Goal: Task Accomplishment & Management: Manage account settings

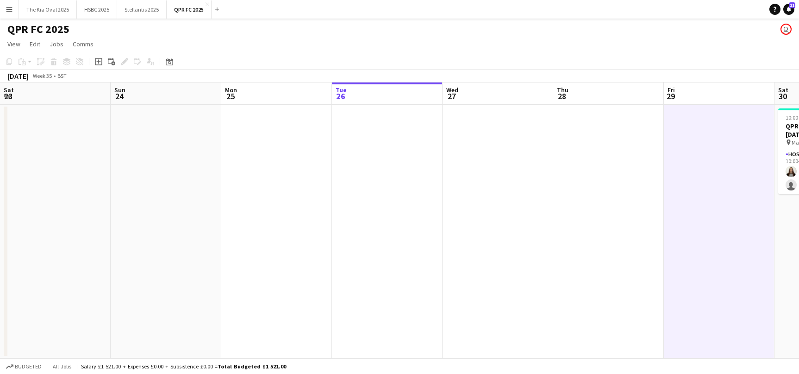
scroll to position [0, 221]
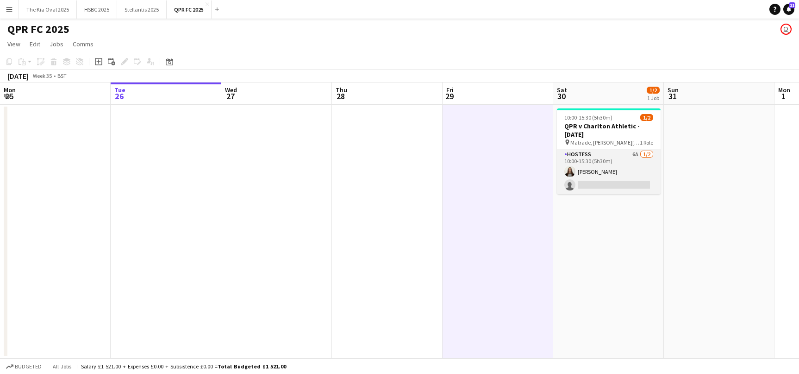
click at [631, 174] on app-calendar-viewport "Sat 23 Sun 24 Mon 25 Tue 26 Wed 27 Thu 28 Fri 29 Sat 30 1/2 1 Job Sun 31 Mon 1 …" at bounding box center [399, 219] width 799 height 275
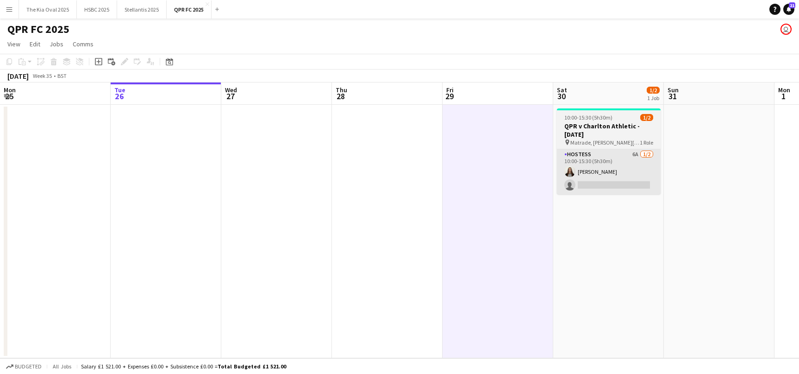
scroll to position [0, 224]
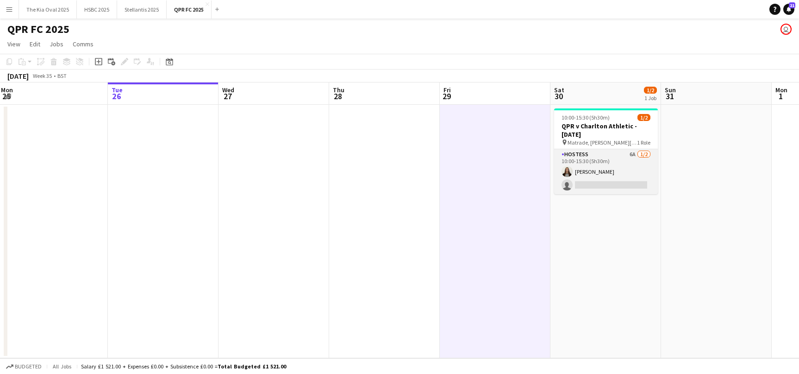
click at [617, 168] on app-card-role "Hostess 6A [DATE] 10:00-15:30 (5h30m) [PERSON_NAME] single-neutral-actions" at bounding box center [606, 171] width 104 height 45
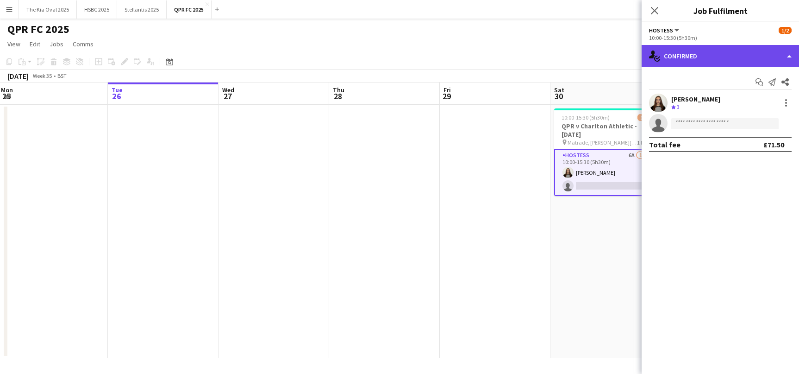
click at [717, 54] on div "single-neutral-actions-check-2 Confirmed" at bounding box center [720, 56] width 157 height 22
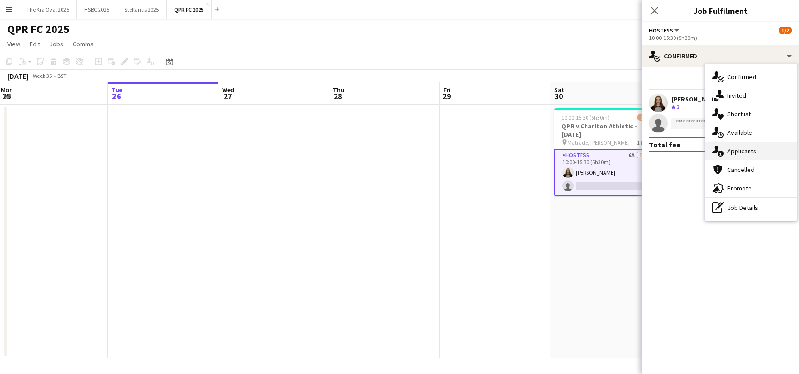
click at [750, 153] on div "single-neutral-actions-information Applicants" at bounding box center [751, 151] width 92 height 19
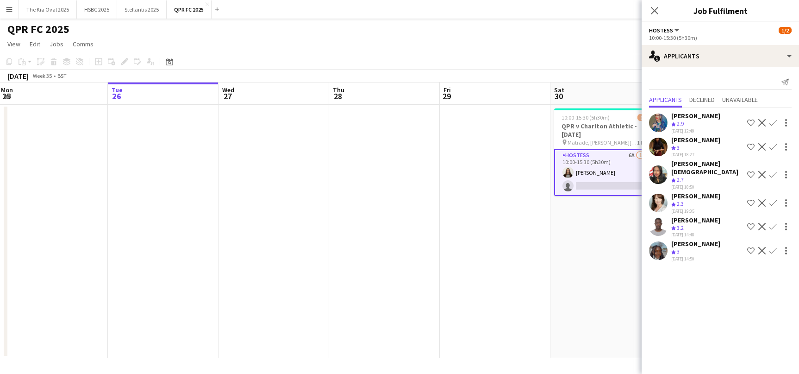
click at [593, 246] on app-date-cell "10:00-15:30 (5h30m) 1/2 QPR v Charlton Athletic - [DATE] pin Matrade, [PERSON_N…" at bounding box center [605, 231] width 111 height 253
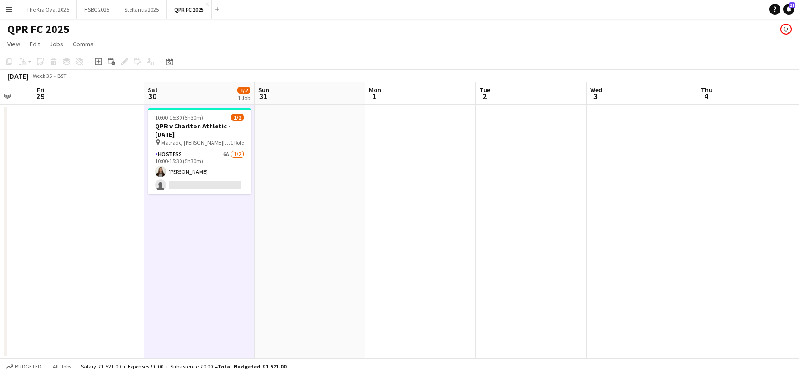
scroll to position [0, 412]
click at [11, 9] on app-icon "Menu" at bounding box center [9, 9] width 7 height 7
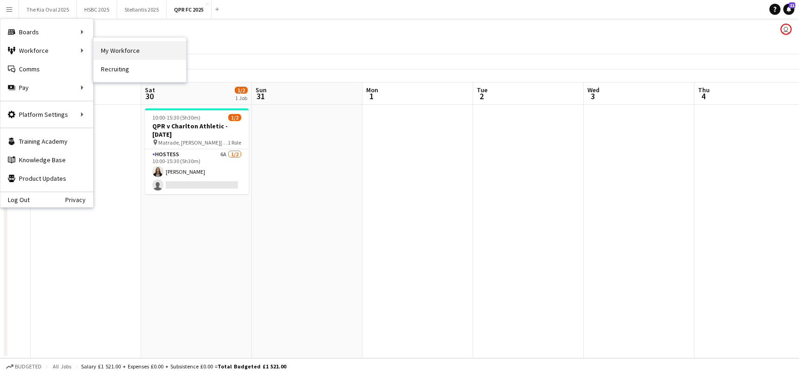
click at [144, 43] on link "My Workforce" at bounding box center [140, 50] width 93 height 19
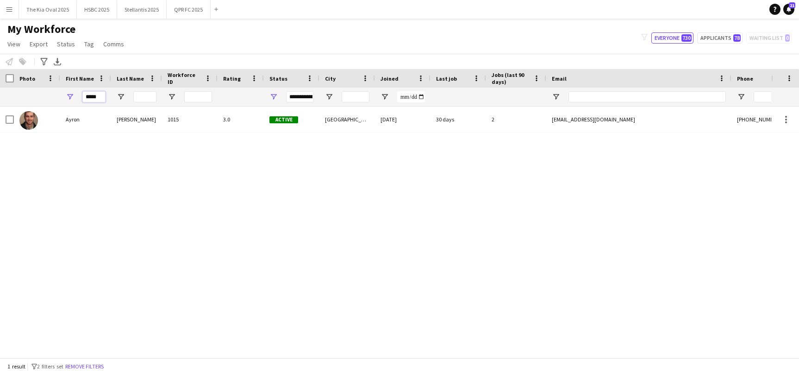
drag, startPoint x: 103, startPoint y: 96, endPoint x: 44, endPoint y: 95, distance: 59.3
click at [44, 95] on div "*****" at bounding box center [525, 97] width 1050 height 19
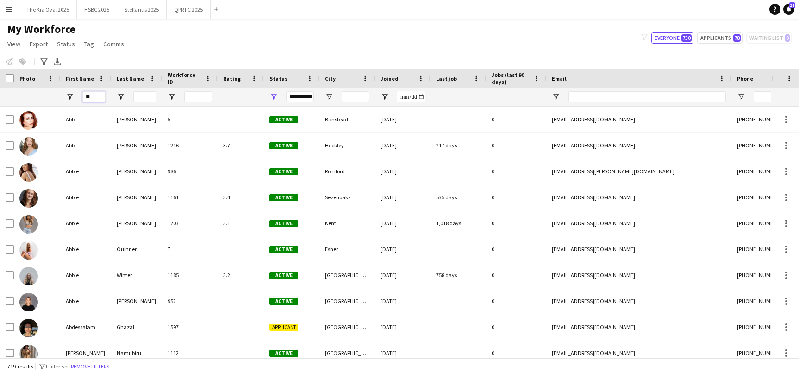
type input "***"
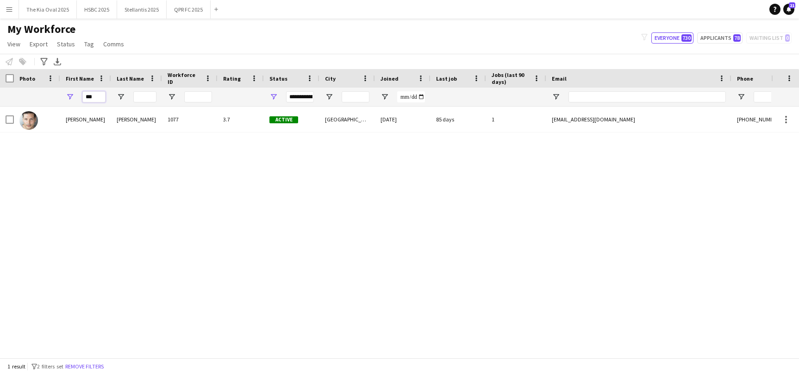
drag, startPoint x: 89, startPoint y: 99, endPoint x: 51, endPoint y: 97, distance: 38.5
click at [51, 97] on div "***" at bounding box center [525, 97] width 1050 height 19
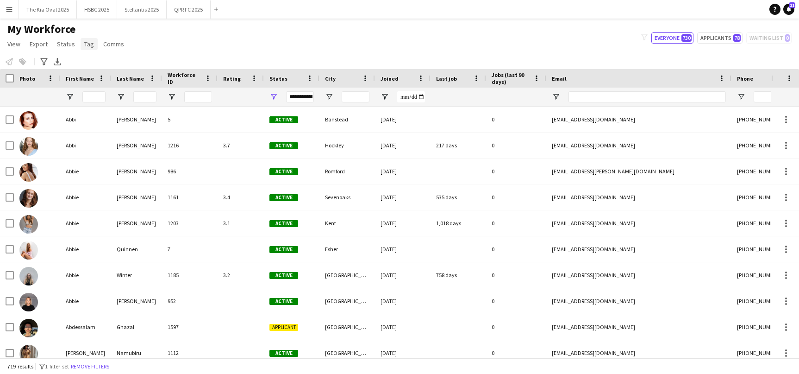
click at [81, 42] on link "Tag" at bounding box center [89, 44] width 17 height 12
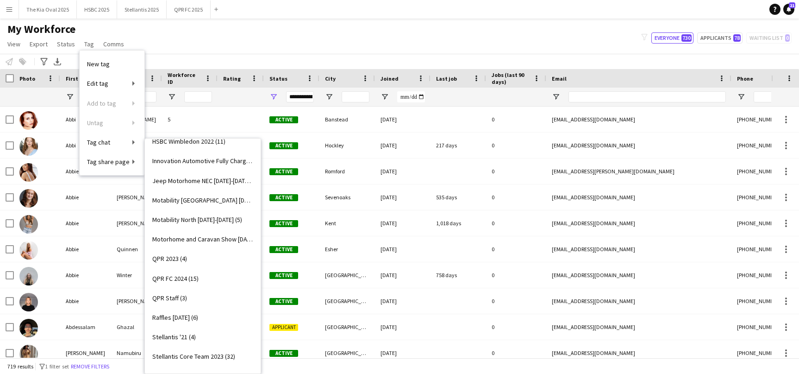
scroll to position [239, 0]
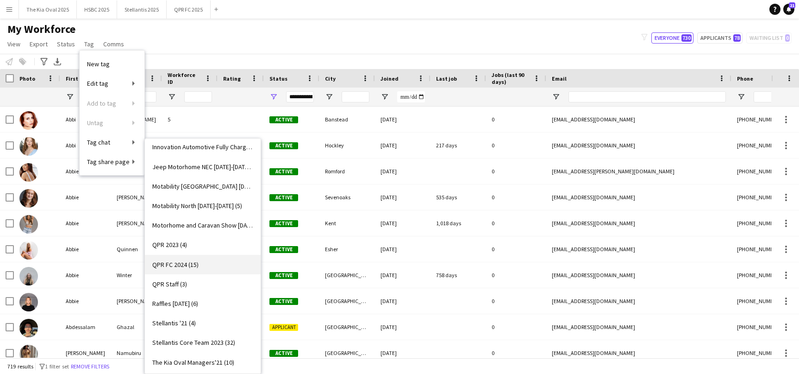
click at [207, 265] on link "QPR FC 2024 (15)" at bounding box center [203, 264] width 116 height 19
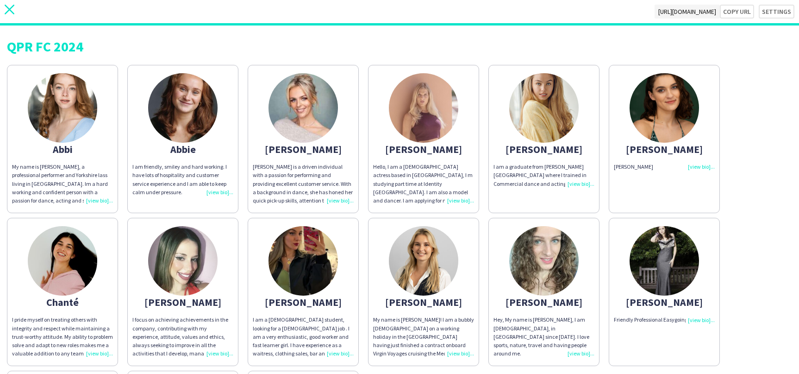
click at [9, 8] on icon at bounding box center [10, 10] width 10 height 10
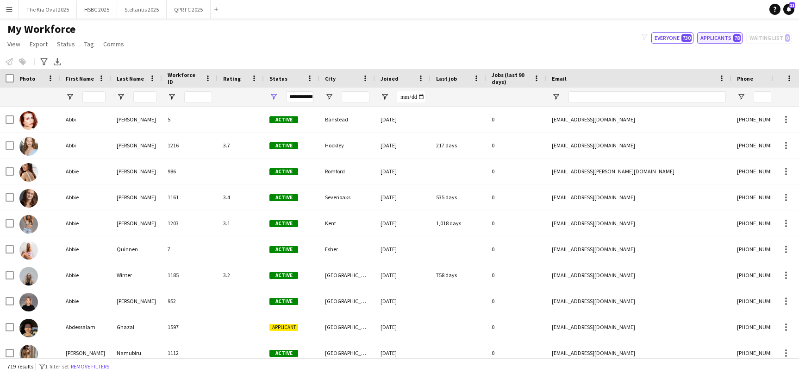
click at [710, 40] on button "Applicants 78" at bounding box center [719, 37] width 45 height 11
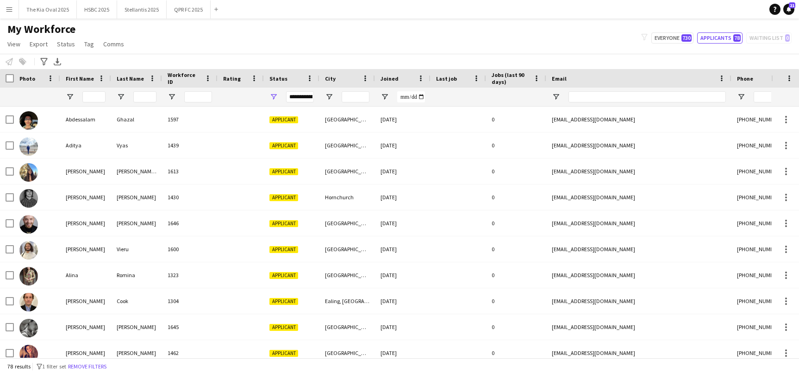
click at [395, 76] on span "Joined" at bounding box center [390, 78] width 18 height 7
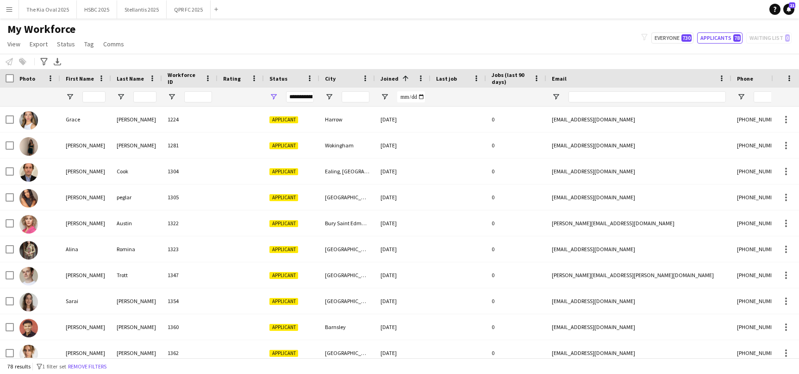
click at [395, 76] on span "Joined" at bounding box center [390, 78] width 18 height 7
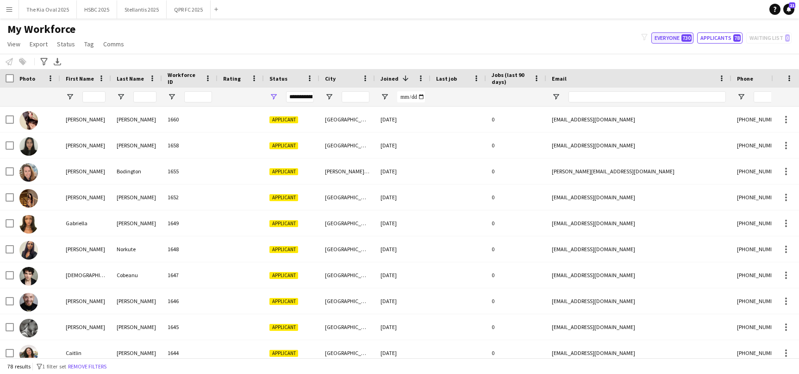
click at [674, 39] on button "Everyone 730" at bounding box center [672, 37] width 42 height 11
type input "**********"
